Goal: Task Accomplishment & Management: Manage account settings

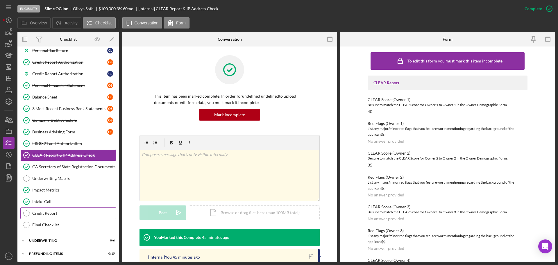
click at [58, 207] on link "Credit Report Credit Report" at bounding box center [68, 213] width 96 height 12
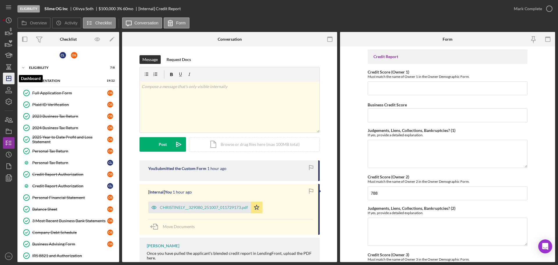
click at [10, 75] on icon "Icon/Dashboard" at bounding box center [8, 78] width 15 height 15
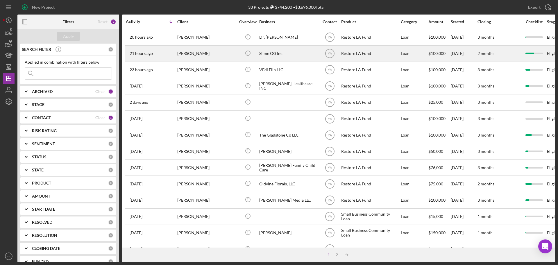
click at [278, 50] on div "Slime OG Inc" at bounding box center [288, 53] width 58 height 15
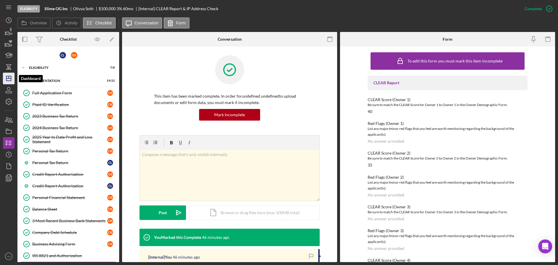
click at [9, 82] on icon "Icon/Dashboard" at bounding box center [8, 78] width 15 height 15
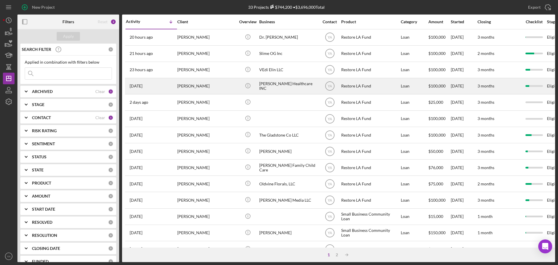
click at [227, 86] on div "Mher Kesheshian" at bounding box center [206, 85] width 58 height 15
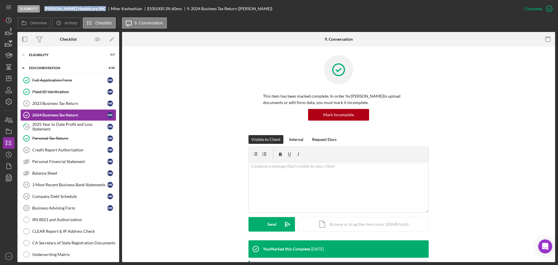
drag, startPoint x: 45, startPoint y: 7, endPoint x: 103, endPoint y: 7, distance: 57.2
click at [103, 7] on div "MS Keshishian Healthcare INC" at bounding box center [77, 8] width 66 height 5
copy b "MS Keshishian Healthcare INC"
click at [64, 108] on link "2023 Business Tax Return 8 2023 Business Tax Return M K" at bounding box center [68, 104] width 96 height 12
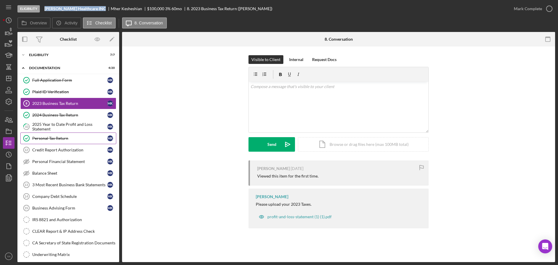
click at [76, 132] on link "Personal Tax Return Personal Tax Return M K" at bounding box center [68, 138] width 96 height 12
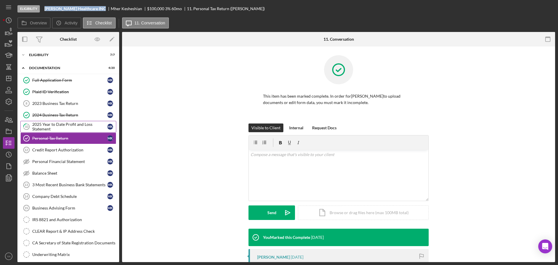
click at [82, 128] on div "2025 Year to Date Profit and Loss Statement" at bounding box center [69, 126] width 75 height 9
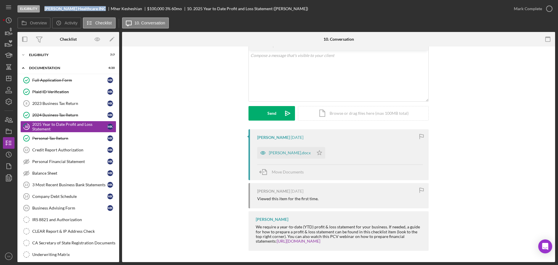
scroll to position [31, 0]
click at [291, 152] on div "MS Keshishian.docx" at bounding box center [290, 152] width 42 height 5
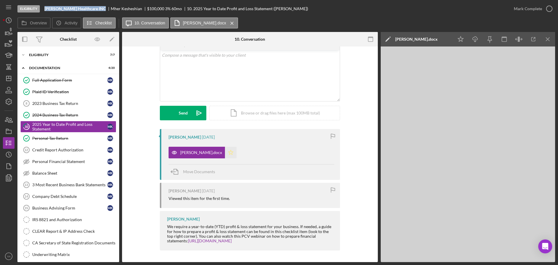
click at [227, 150] on icon "Icon/Star" at bounding box center [231, 153] width 12 height 12
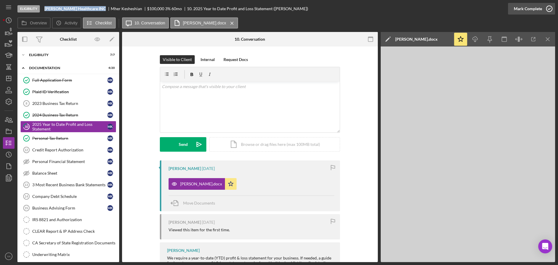
click at [306, 12] on div "Mark Complete" at bounding box center [527, 9] width 28 height 12
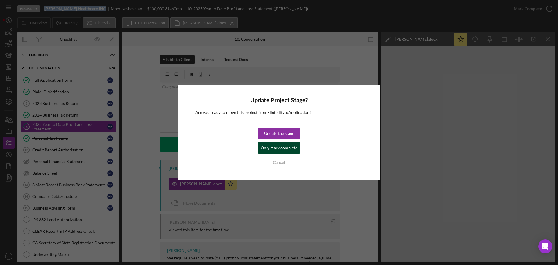
click at [285, 147] on div "Only mark complete" at bounding box center [279, 148] width 37 height 12
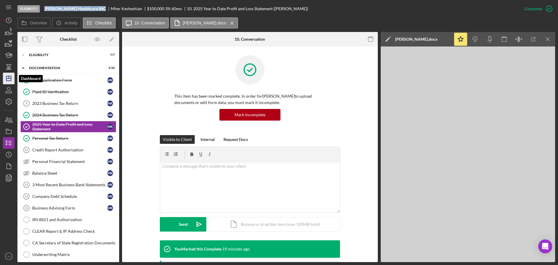
click at [12, 73] on icon "Icon/Dashboard" at bounding box center [8, 78] width 15 height 15
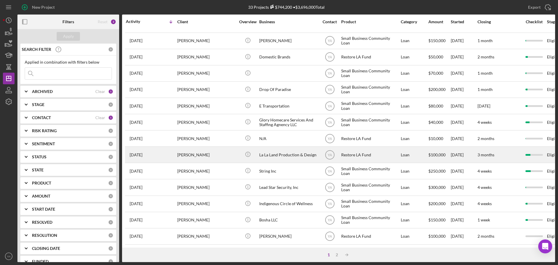
scroll to position [197, 0]
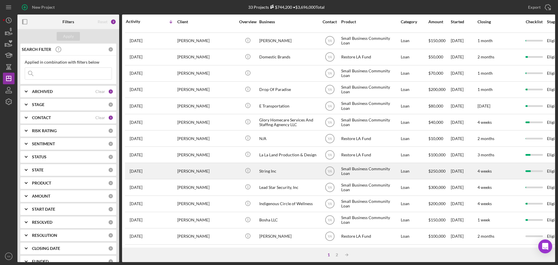
click at [294, 167] on div "String Inc" at bounding box center [288, 170] width 58 height 15
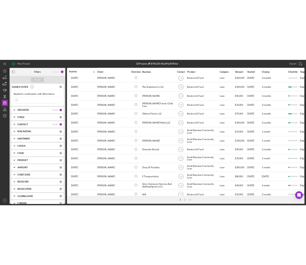
scroll to position [109, 0]
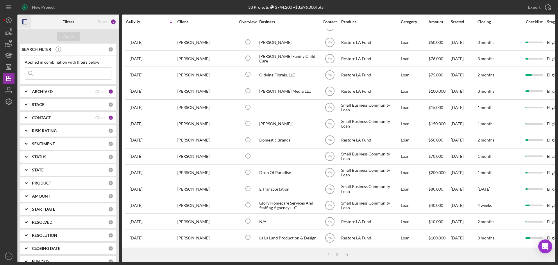
click at [24, 24] on icon "button" at bounding box center [24, 21] width 13 height 13
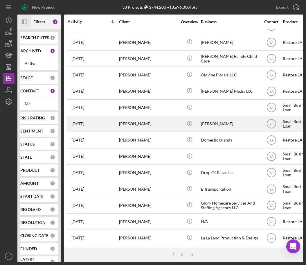
scroll to position [0, 0]
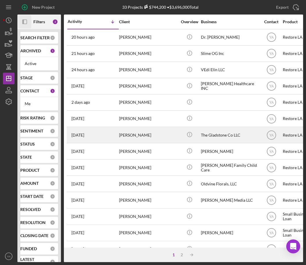
click at [218, 137] on div "The Gladstone Co LLC" at bounding box center [230, 134] width 58 height 15
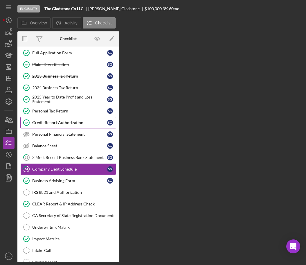
scroll to position [42, 0]
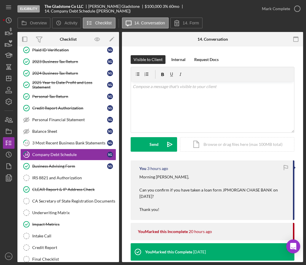
click at [207, 195] on p "Morning Sebastian, Can you confirm if you have taken a loan form JPMORGAN CHASE…" at bounding box center [213, 193] width 148 height 39
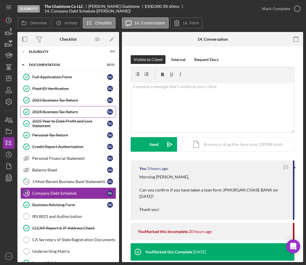
scroll to position [0, 0]
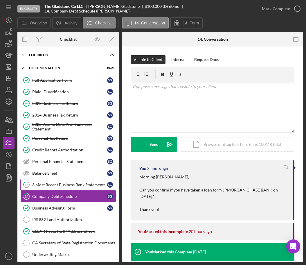
click at [60, 182] on div "3 Most Recent Business Bank Statements" at bounding box center [69, 184] width 75 height 5
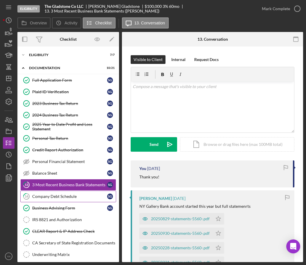
drag, startPoint x: 67, startPoint y: 195, endPoint x: 72, endPoint y: 194, distance: 5.0
click at [67, 195] on div "Company Debt Schedule" at bounding box center [69, 196] width 75 height 5
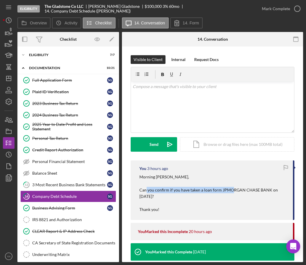
drag, startPoint x: 147, startPoint y: 189, endPoint x: 230, endPoint y: 190, distance: 83.4
click at [230, 190] on p "Morning Sebastian, Can you confirm if you have taken a loan form JPMORGAN CHASE…" at bounding box center [213, 193] width 148 height 39
click at [231, 188] on p "Morning Sebastian, Can you confirm if you have taken a loan form JPMORGAN CHASE…" at bounding box center [213, 193] width 148 height 39
click at [251, 191] on p "Morning Sebastian, Can you confirm if you have taken a loan form JPMORGAN CHASE…" at bounding box center [213, 193] width 148 height 39
click at [249, 191] on p "Morning Sebastian, Can you confirm if you have taken a loan form JPMORGAN CHASE…" at bounding box center [213, 193] width 148 height 39
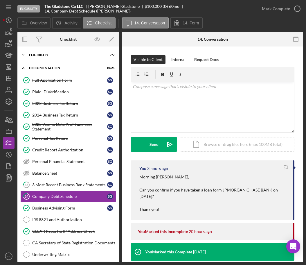
click at [230, 190] on p "Morning Sebastian, Can you confirm if you have taken a loan form JPMORGAN CHASE…" at bounding box center [213, 193] width 148 height 39
click at [231, 190] on p "Morning Sebastian, Can you confirm if you have taken a loan form JPMORGAN CHASE…" at bounding box center [213, 193] width 148 height 39
copy p "JPMORGAN"
drag, startPoint x: 238, startPoint y: 188, endPoint x: 230, endPoint y: 190, distance: 7.5
click at [237, 187] on p "Morning Sebastian, Can you confirm if you have taken a loan form JPMORGAN CHASE…" at bounding box center [213, 193] width 148 height 39
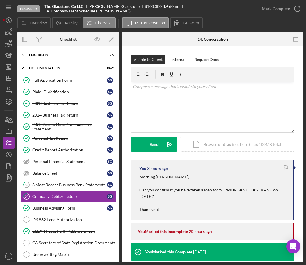
click at [187, 187] on p "Morning Sebastian, Can you confirm if you have taken a loan form JPMORGAN CHASE…" at bounding box center [213, 193] width 148 height 39
click at [8, 80] on icon "Icon/Dashboard" at bounding box center [8, 78] width 15 height 15
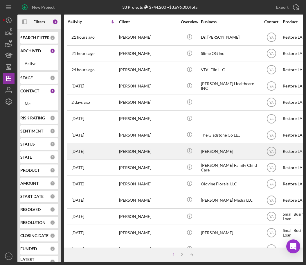
click at [208, 151] on div "Shereen Khan" at bounding box center [230, 150] width 58 height 15
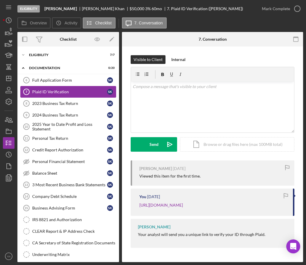
click at [65, 90] on div "Plaid ID Verification" at bounding box center [69, 91] width 75 height 5
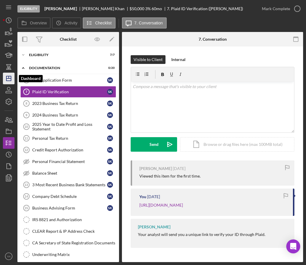
click at [9, 77] on line "button" at bounding box center [9, 77] width 0 height 2
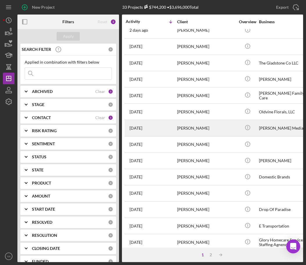
scroll to position [73, 0]
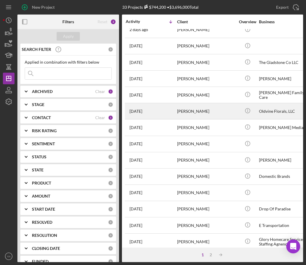
click at [233, 109] on div "Itika Grimble" at bounding box center [206, 110] width 58 height 15
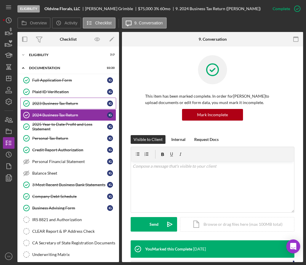
click at [55, 100] on link "2023 Business Tax Return 2023 Business Tax Return I G" at bounding box center [68, 104] width 96 height 12
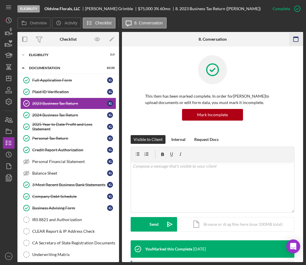
click at [291, 39] on icon "button" at bounding box center [296, 39] width 13 height 13
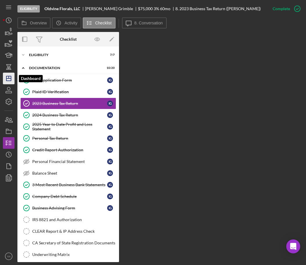
click at [10, 81] on icon "Icon/Dashboard" at bounding box center [8, 78] width 15 height 15
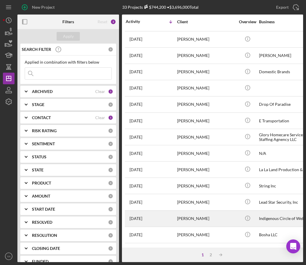
scroll to position [197, 0]
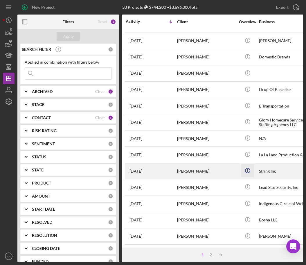
click at [248, 168] on icon "Icon/Info" at bounding box center [247, 170] width 13 height 13
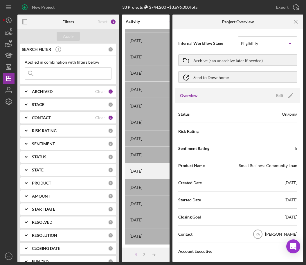
click at [159, 167] on div "2 weeks ago Tyler Douglas" at bounding box center [151, 170] width 51 height 15
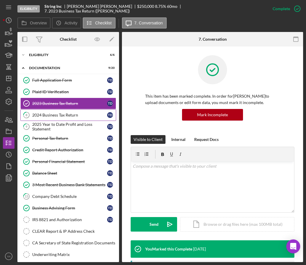
click at [66, 118] on link "8 2024 Business Tax Return T D" at bounding box center [68, 115] width 96 height 12
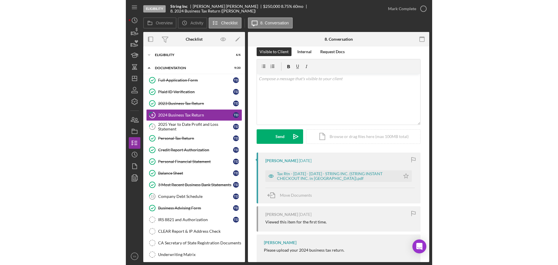
scroll to position [21, 0]
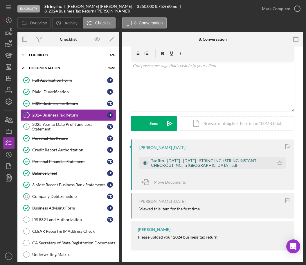
click at [226, 166] on div "Tax Rtn - 1120 - 2024 - STRING INC. (STRING INSTANT CHECKOUT INC. in CA).pdf" at bounding box center [211, 162] width 120 height 9
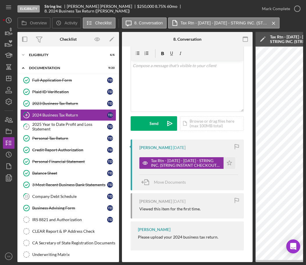
click at [243, 40] on rect "button" at bounding box center [245, 39] width 5 height 5
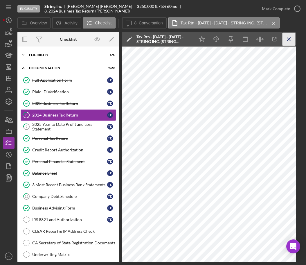
click at [295, 39] on icon "Icon/Menu Close" at bounding box center [289, 39] width 13 height 13
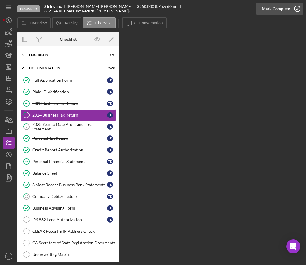
click at [286, 10] on div "Mark Complete" at bounding box center [276, 9] width 28 height 12
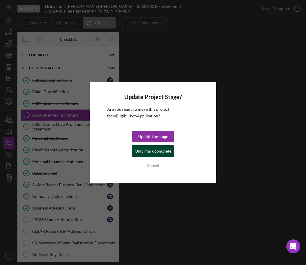
click at [160, 152] on div "Only mark complete" at bounding box center [153, 151] width 37 height 12
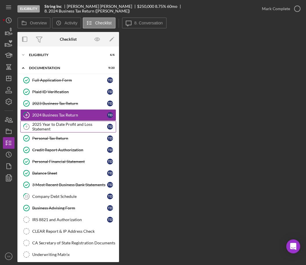
click at [82, 125] on div "2025 Year to Date Profit and Loss Statement" at bounding box center [69, 126] width 75 height 9
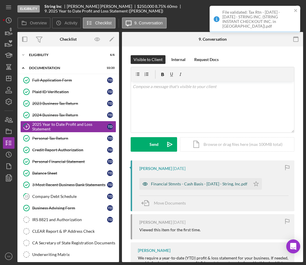
click at [189, 186] on div "Financial Stmnts - Cash Basis - 08-31-25 - String, Inc.pdf" at bounding box center [199, 184] width 96 height 5
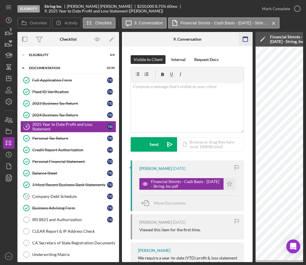
click at [245, 40] on icon "button" at bounding box center [245, 39] width 13 height 13
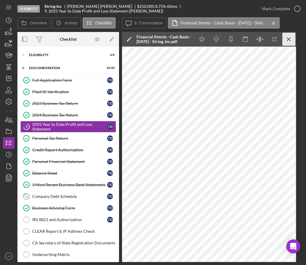
click at [291, 34] on icon "Icon/Menu Close" at bounding box center [289, 39] width 13 height 13
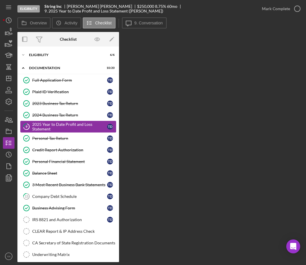
click at [74, 122] on div "2025 Year to Date Profit and Loss Statement" at bounding box center [69, 126] width 75 height 9
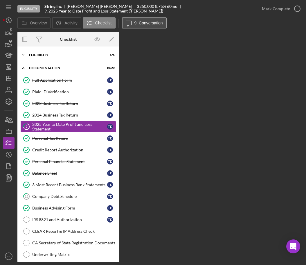
click at [130, 23] on icon "Icon/Message" at bounding box center [128, 23] width 15 height 15
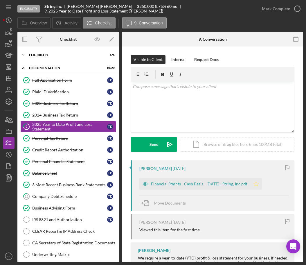
click at [262, 184] on icon "Icon/Star" at bounding box center [256, 184] width 12 height 12
click at [295, 15] on div "Mark Complete" at bounding box center [279, 8] width 47 height 17
click at [297, 10] on icon "button" at bounding box center [297, 8] width 15 height 15
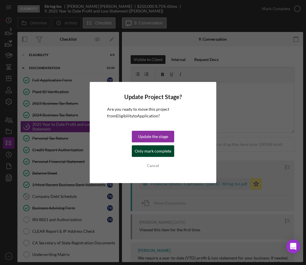
click at [168, 149] on div "Only mark complete" at bounding box center [153, 151] width 37 height 12
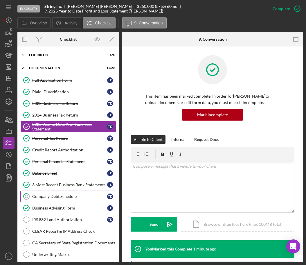
click at [62, 195] on div "Company Debt Schedule" at bounding box center [69, 196] width 75 height 5
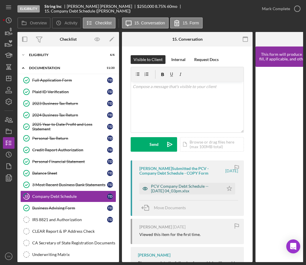
click at [200, 186] on div "PCV Company Debt Schedule -- 2025-09-23 04_03pm.xlsx" at bounding box center [186, 188] width 70 height 9
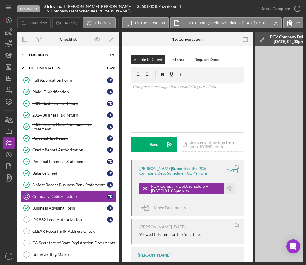
click at [243, 32] on div at bounding box center [245, 39] width 15 height 15
click at [247, 38] on icon "button" at bounding box center [245, 39] width 13 height 13
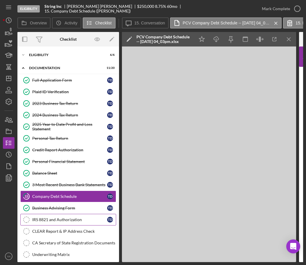
click at [71, 222] on link "IRS 8821 and Authorization IRS 8821 and Authorization T D" at bounding box center [68, 220] width 96 height 12
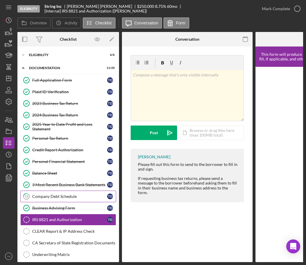
click at [55, 196] on div "Company Debt Schedule" at bounding box center [69, 196] width 75 height 5
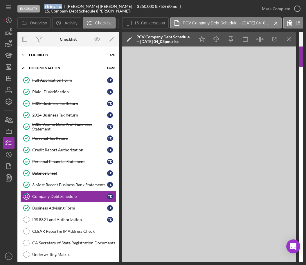
drag, startPoint x: 45, startPoint y: 9, endPoint x: 65, endPoint y: 7, distance: 20.4
click at [65, 7] on div "String Inc" at bounding box center [55, 6] width 22 height 5
copy b "String Inc"
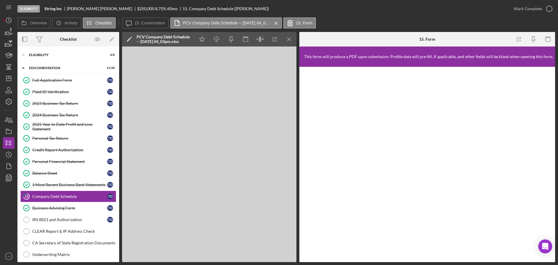
click at [231, 6] on div "Eligibility String Inc Tyler Douglas $250,000 $50,000 8.75 % 60 mo 15. Company …" at bounding box center [262, 8] width 490 height 17
click at [245, 1] on div "Eligibility String Inc Tyler Douglas $250,000 $50,000 8.75 % 60 mo 15. Company …" at bounding box center [262, 8] width 490 height 17
click at [76, 103] on div "2023 Business Tax Return" at bounding box center [69, 103] width 75 height 5
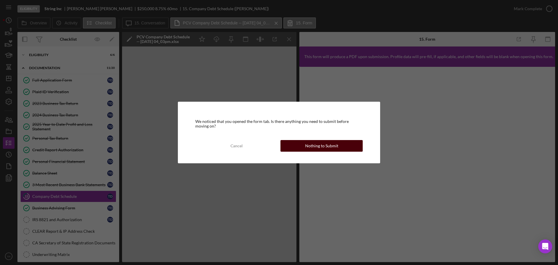
click at [306, 144] on div "Nothing to Submit" at bounding box center [321, 146] width 33 height 12
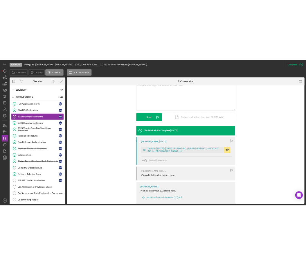
scroll to position [132, 0]
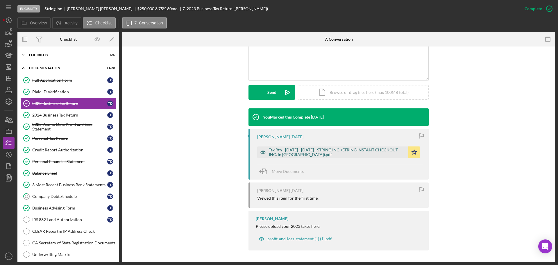
click at [306, 151] on div "Tax Rtn - [DATE] - [DATE] - STRING INC. (STRING INSTANT CHECKOUT INC. in [GEOGR…" at bounding box center [337, 152] width 137 height 9
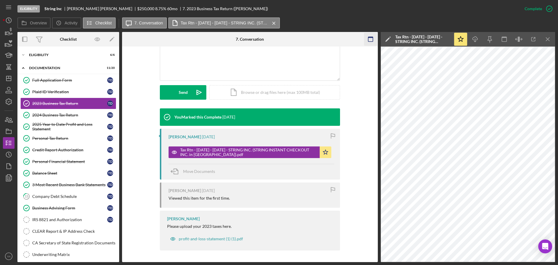
click at [306, 37] on rect "button" at bounding box center [370, 37] width 5 height 1
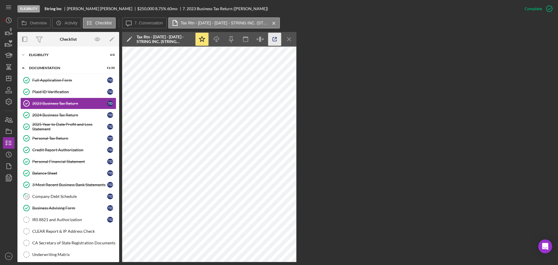
click at [274, 43] on icon "button" at bounding box center [274, 39] width 13 height 13
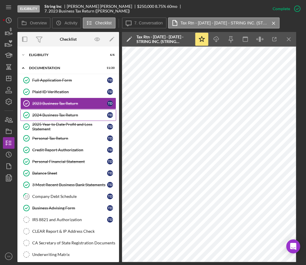
click at [74, 114] on div "2024 Business Tax Return" at bounding box center [69, 115] width 75 height 5
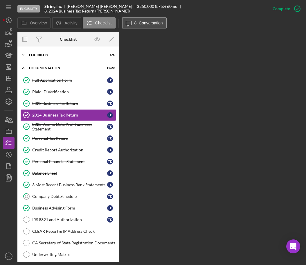
click at [146, 25] on button "Icon/Message 8. Conversation" at bounding box center [144, 22] width 45 height 11
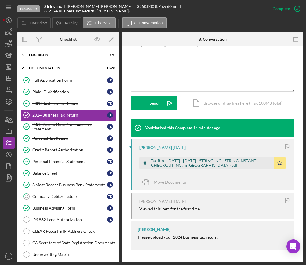
click at [187, 166] on div "Tax Rtn - 1120 - 2024 - STRING INC. (STRING INSTANT CHECKOUT INC. in CA).pdf" at bounding box center [211, 162] width 120 height 9
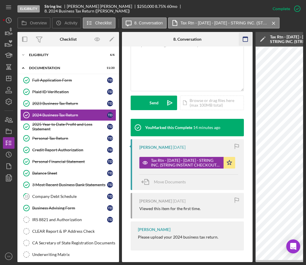
click at [245, 43] on icon "button" at bounding box center [245, 39] width 13 height 13
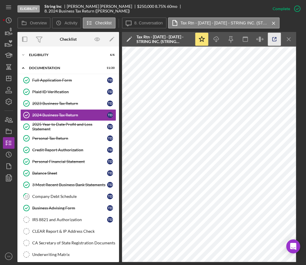
click at [272, 40] on icon "button" at bounding box center [274, 39] width 13 height 13
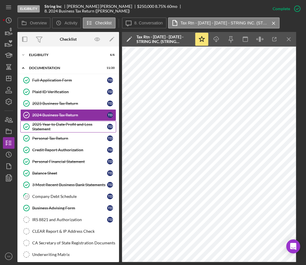
click at [74, 132] on div "Full Application Form Full Application Form T D Plaid ID Verification Plaid ID …" at bounding box center [68, 191] width 102 height 235
click at [78, 126] on div "2025 Year to Date Profit and Loss Statement" at bounding box center [69, 126] width 75 height 9
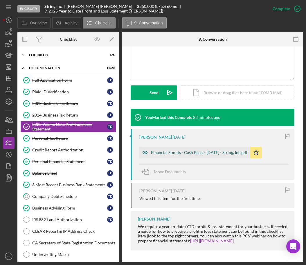
click at [204, 151] on div "Financial Stmnts - Cash Basis - 08-31-25 - String, Inc.pdf" at bounding box center [199, 152] width 96 height 5
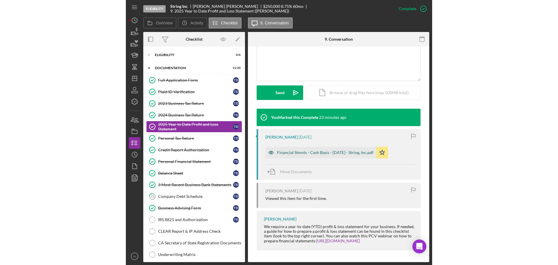
scroll to position [138, 0]
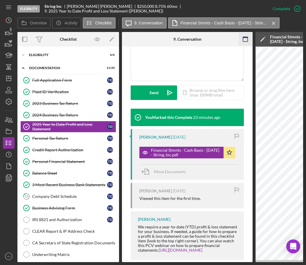
click at [247, 44] on icon "button" at bounding box center [245, 39] width 13 height 13
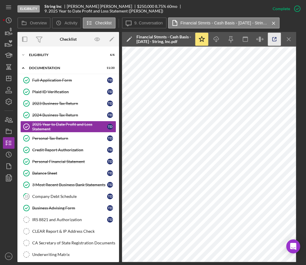
click at [277, 42] on icon "button" at bounding box center [274, 39] width 13 height 13
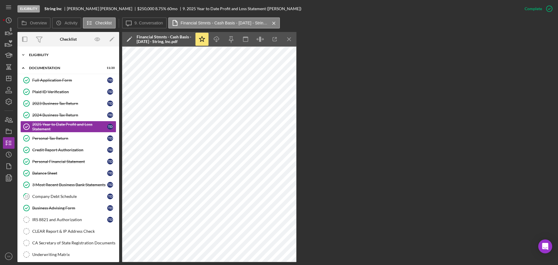
click at [67, 49] on div "Icon/Expander Eligibility 6 / 6" at bounding box center [68, 55] width 102 height 12
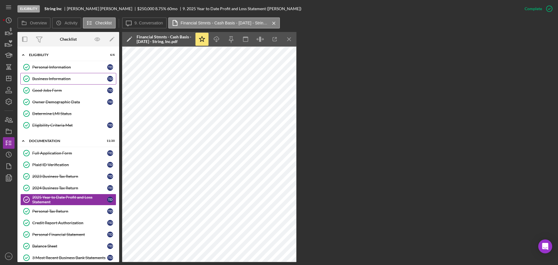
click at [51, 79] on div "Business Information" at bounding box center [69, 78] width 75 height 5
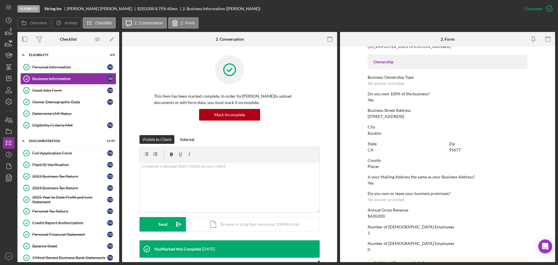
scroll to position [222, 0]
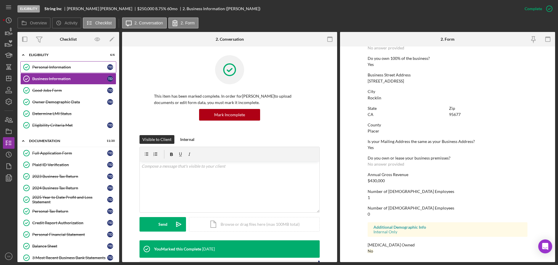
click at [67, 71] on link "Personal Information Personal Information T D" at bounding box center [68, 67] width 96 height 12
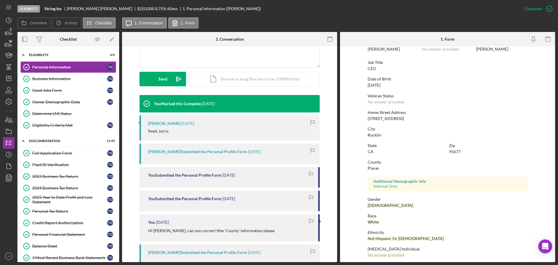
scroll to position [55, 0]
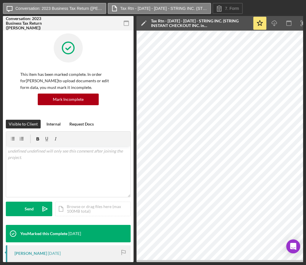
click at [129, 27] on icon "button" at bounding box center [126, 23] width 13 height 13
click at [127, 25] on icon "button" at bounding box center [126, 23] width 13 height 13
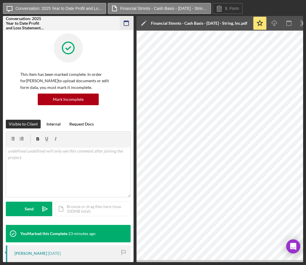
click at [128, 26] on icon "button" at bounding box center [126, 23] width 13 height 13
